Goal: Check status: Check status

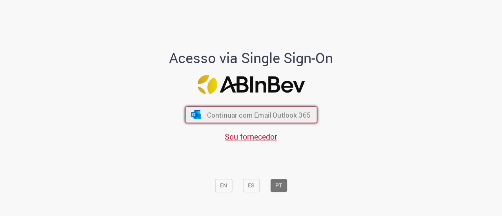
click at [223, 110] on span "Continuar com Email Outlook 365" at bounding box center [257, 114] width 103 height 9
